Goal: Task Accomplishment & Management: Use online tool/utility

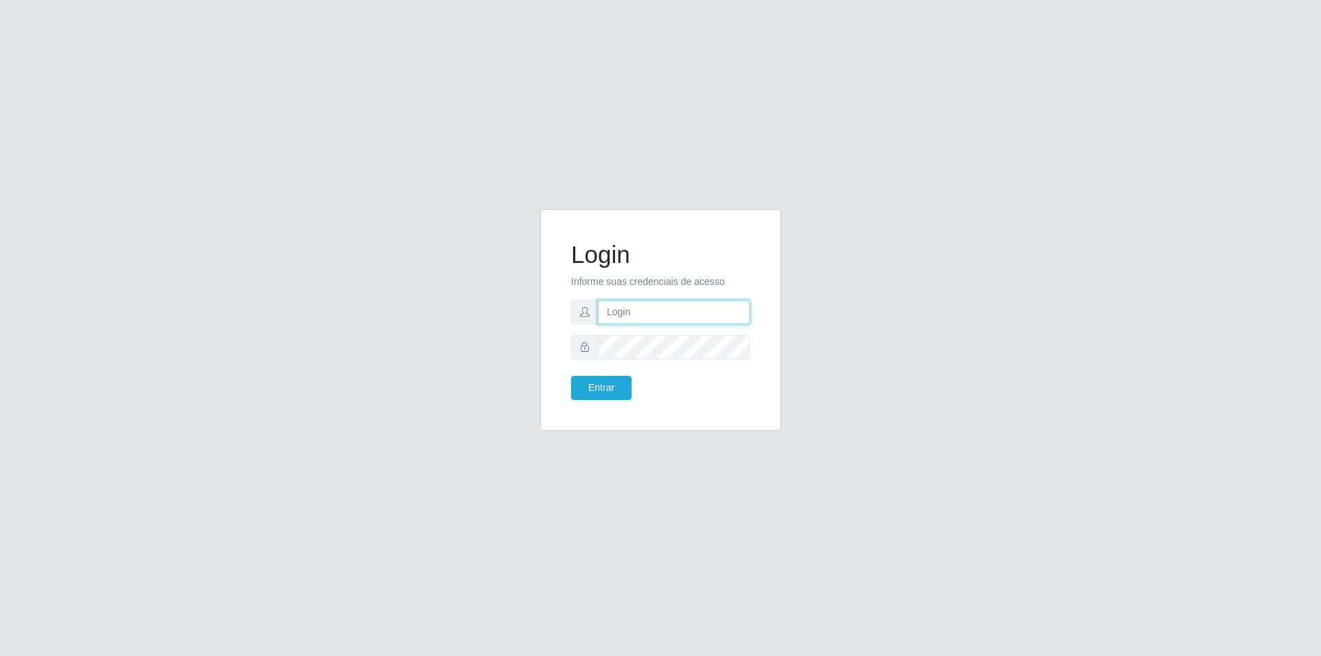
click at [639, 317] on input "text" at bounding box center [674, 312] width 152 height 24
type input "Jodaci.Santod"
click at [678, 319] on input "Jodaci.Santod" at bounding box center [674, 312] width 152 height 24
click at [571, 376] on button "Entrar" at bounding box center [601, 388] width 61 height 24
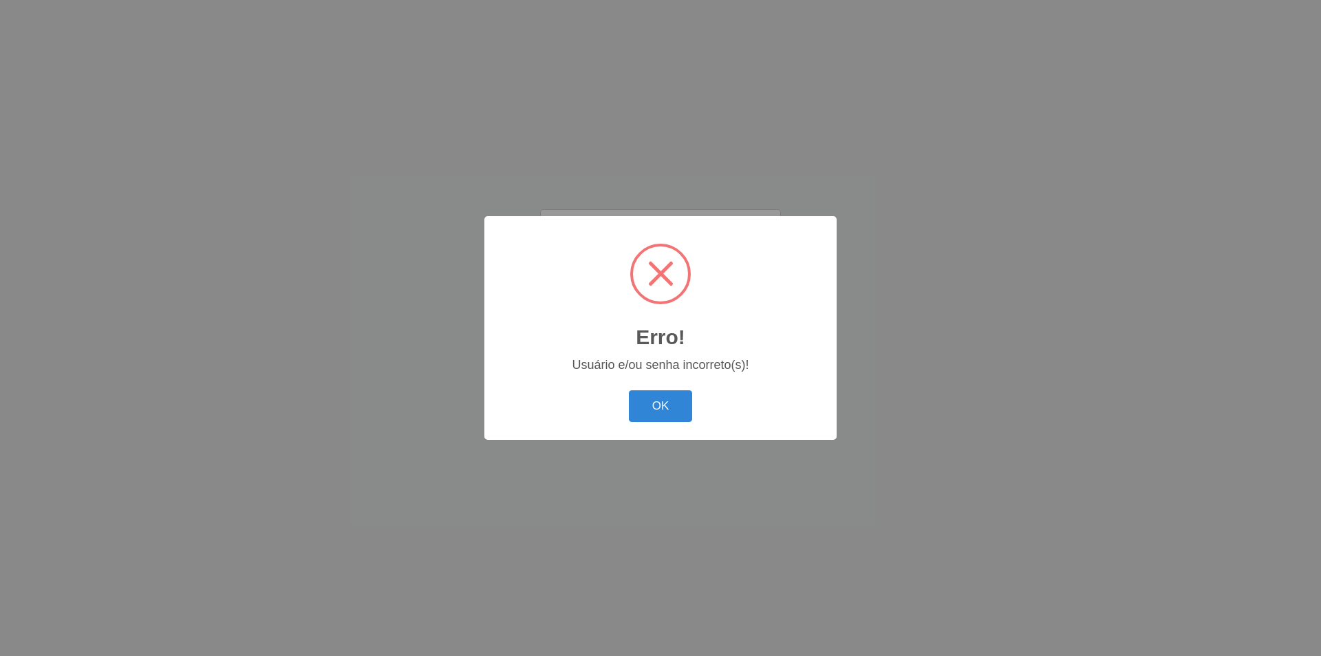
click at [629, 390] on button "OK" at bounding box center [661, 406] width 64 height 32
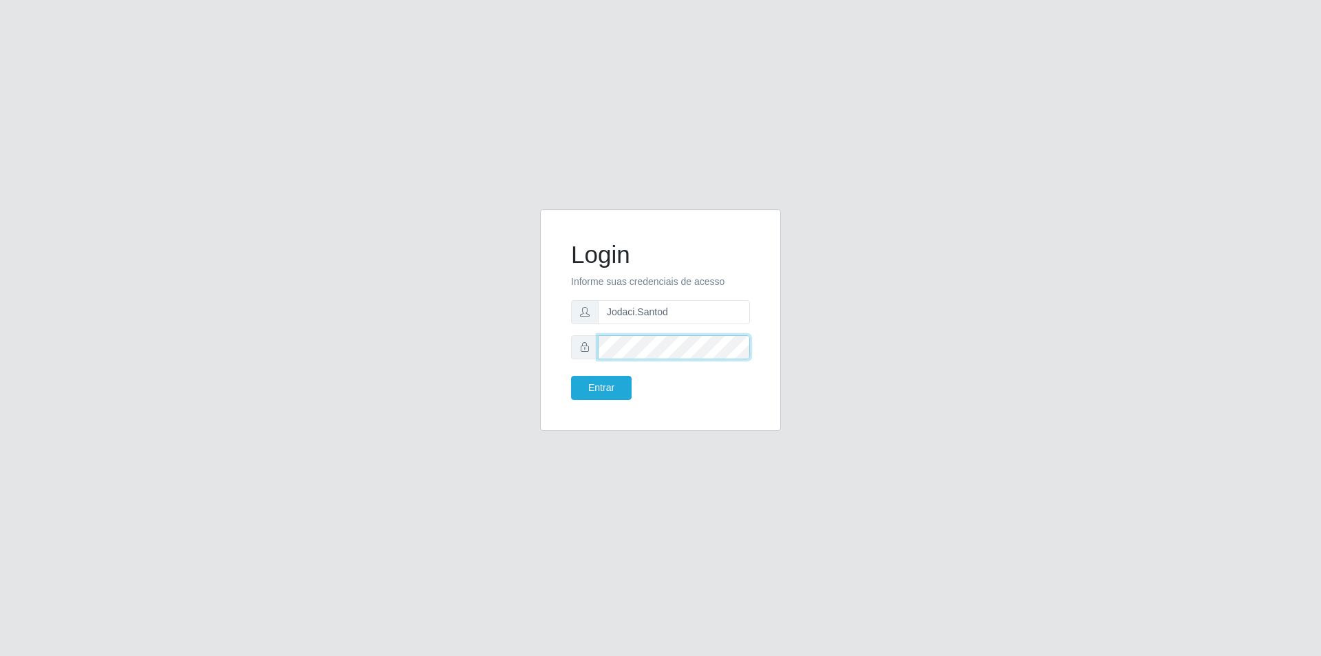
click at [571, 376] on button "Entrar" at bounding box center [601, 388] width 61 height 24
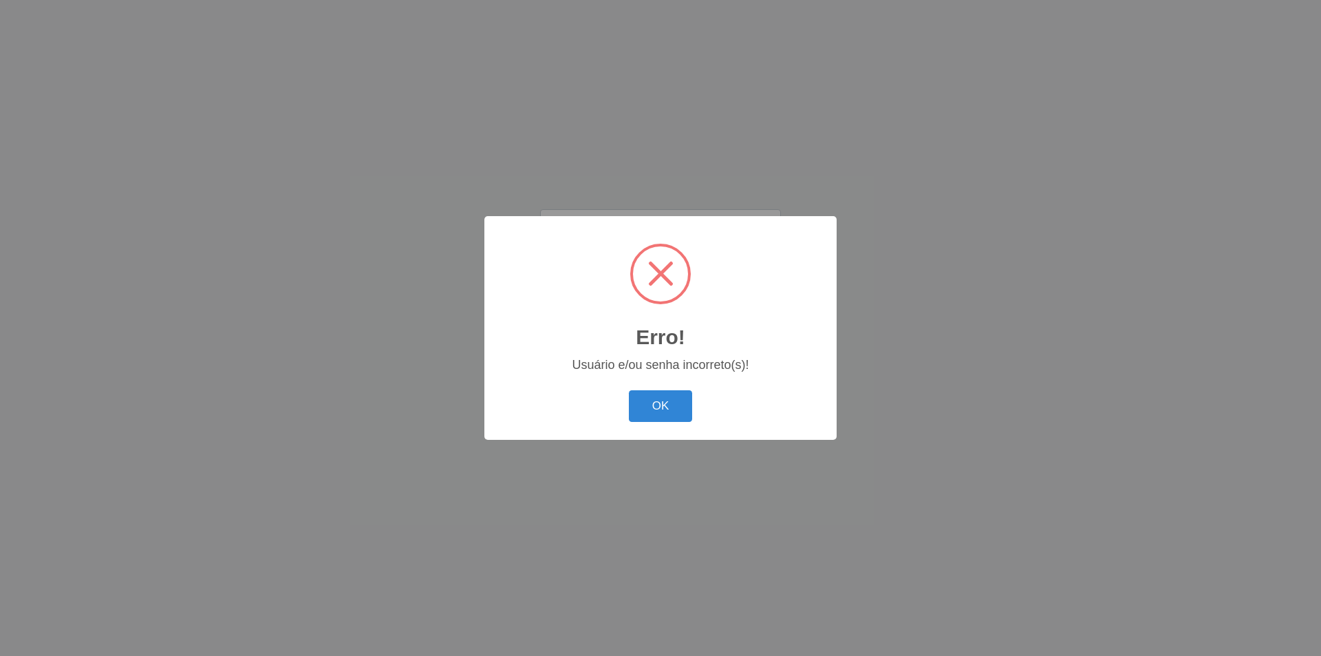
click at [629, 390] on button "OK" at bounding box center [661, 406] width 64 height 32
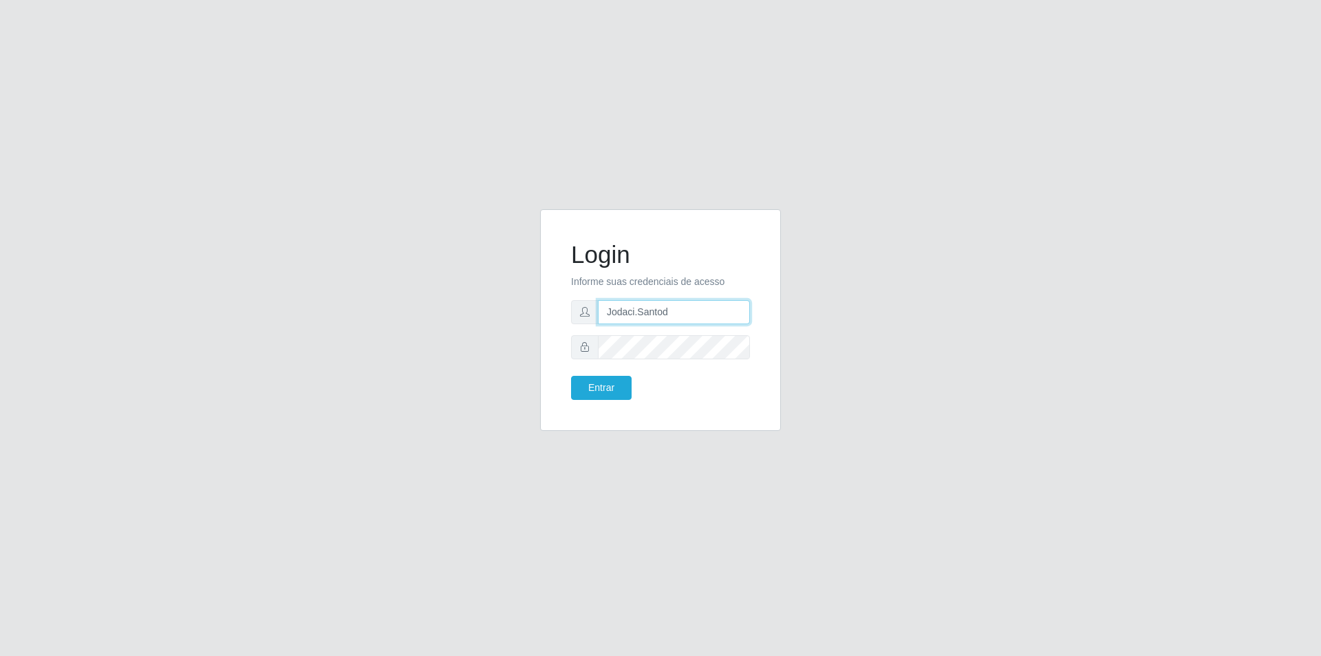
click at [676, 313] on input "Jodaci.Santod" at bounding box center [674, 312] width 152 height 24
type input "Jodaci.Santos"
click at [506, 340] on div "Login Informe suas credenciais de acesso Jodaci.Santos Entrar" at bounding box center [660, 328] width 784 height 238
click at [571, 376] on button "Entrar" at bounding box center [601, 388] width 61 height 24
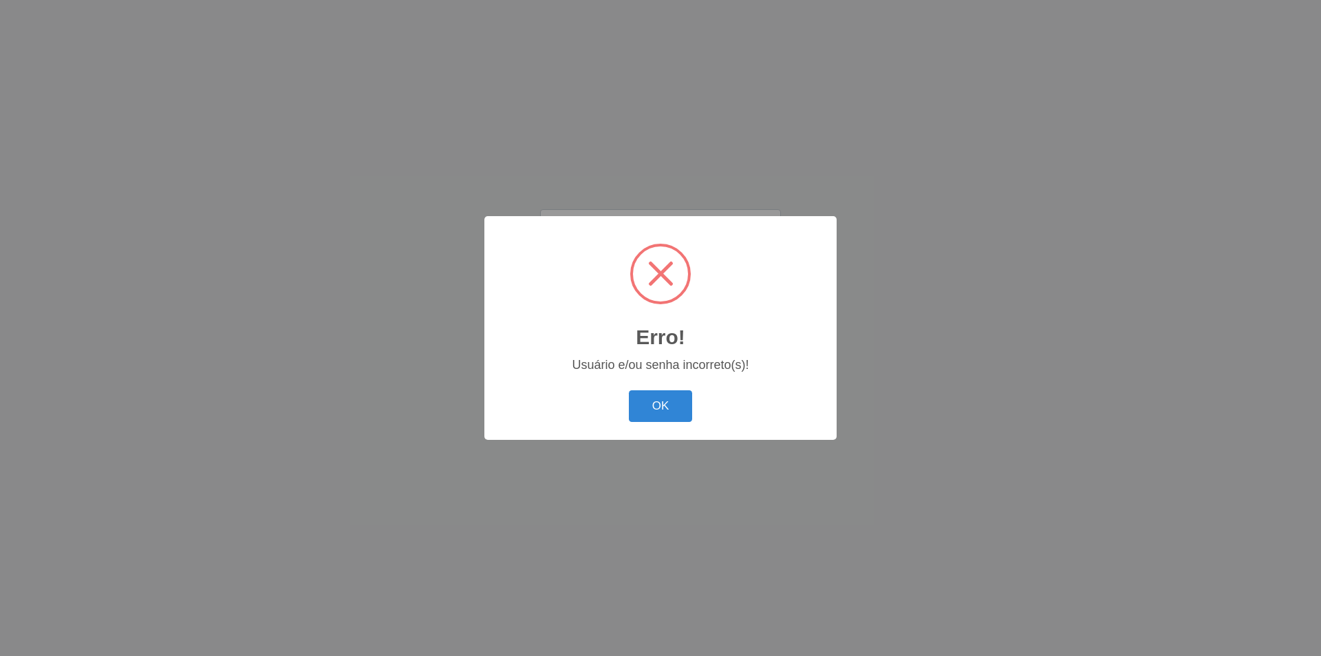
click at [629, 390] on button "OK" at bounding box center [661, 406] width 64 height 32
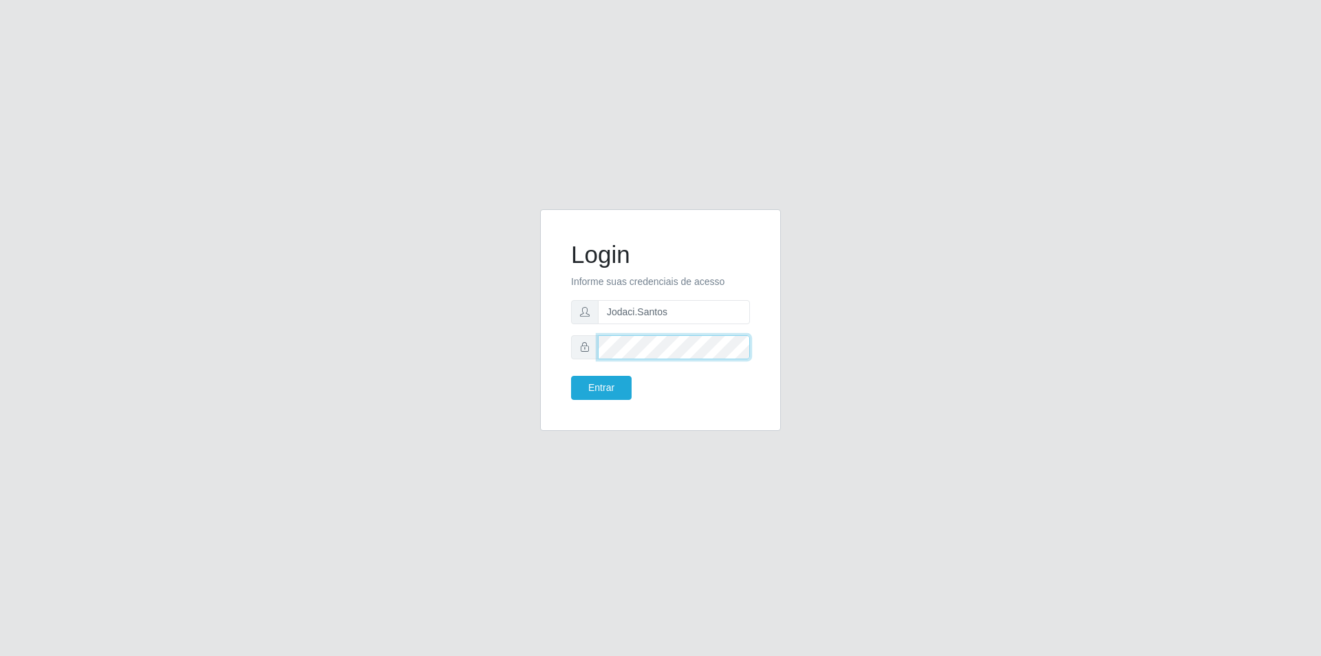
click at [571, 376] on button "Entrar" at bounding box center [601, 388] width 61 height 24
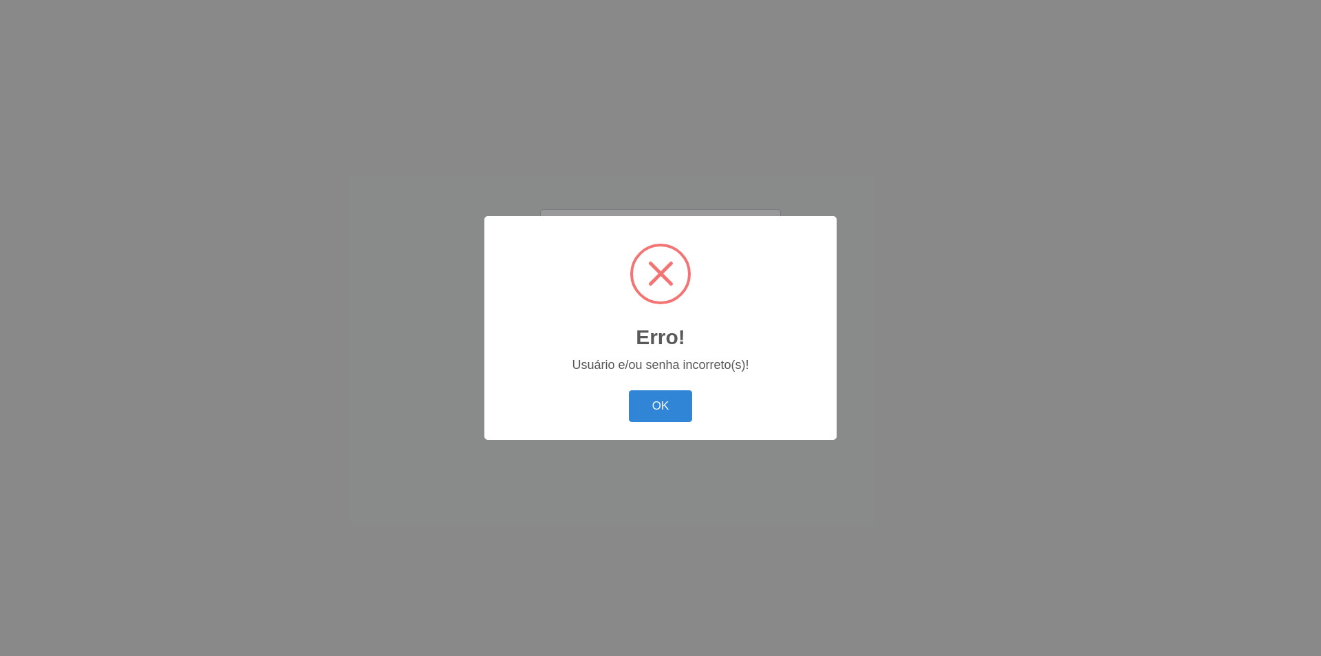
click at [629, 390] on button "OK" at bounding box center [661, 406] width 64 height 32
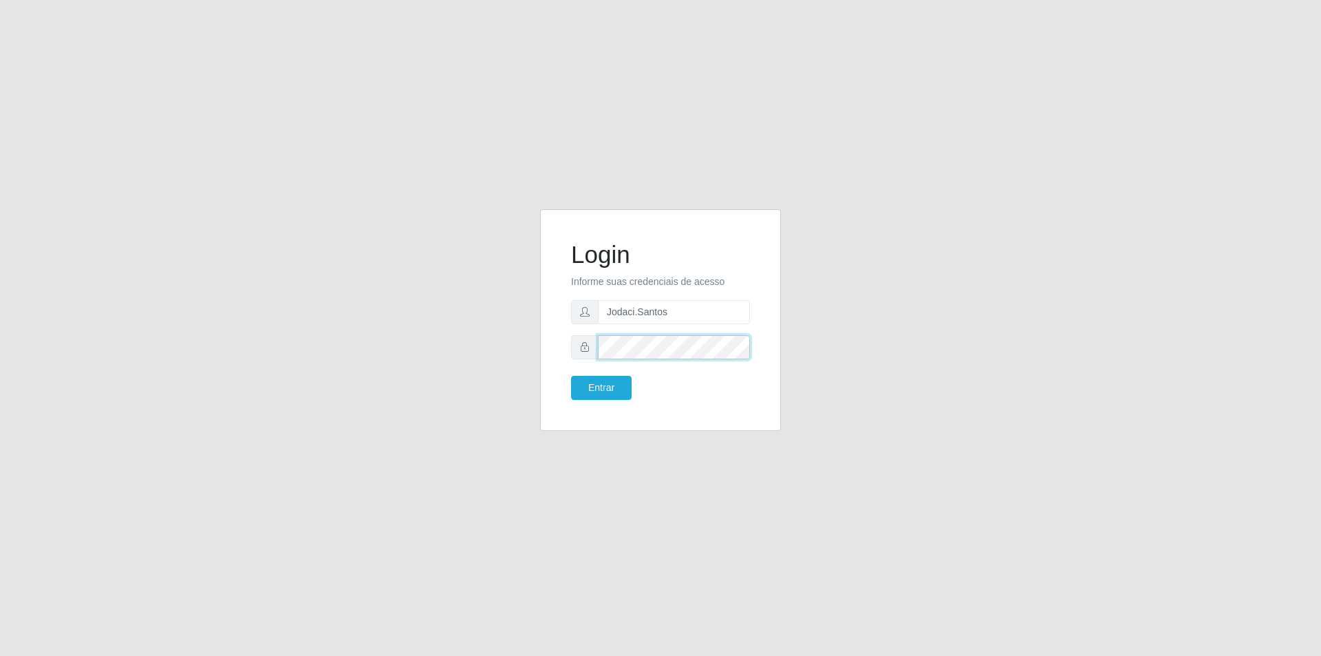
click at [393, 347] on div "Login Informe suas credenciais de acesso Jodaci.Santos Entrar" at bounding box center [660, 328] width 784 height 238
click at [571, 376] on button "Entrar" at bounding box center [601, 388] width 61 height 24
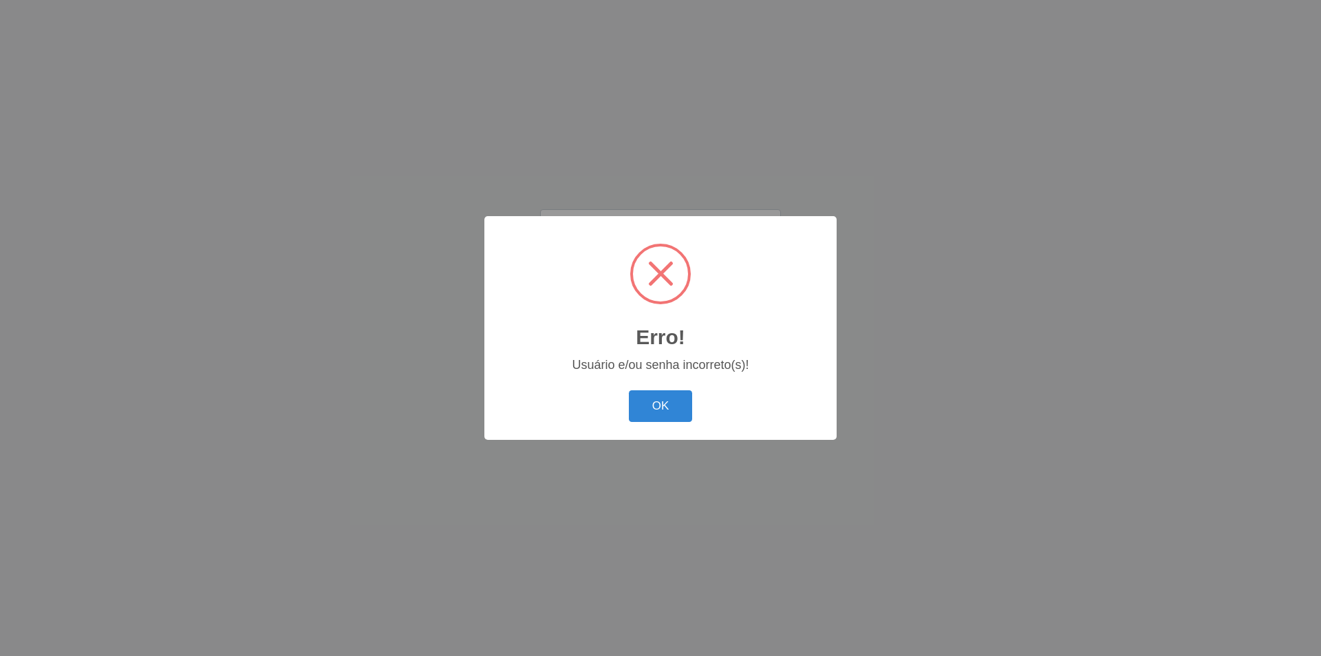
click at [629, 390] on button "OK" at bounding box center [661, 406] width 64 height 32
